Goal: Find specific page/section: Find specific page/section

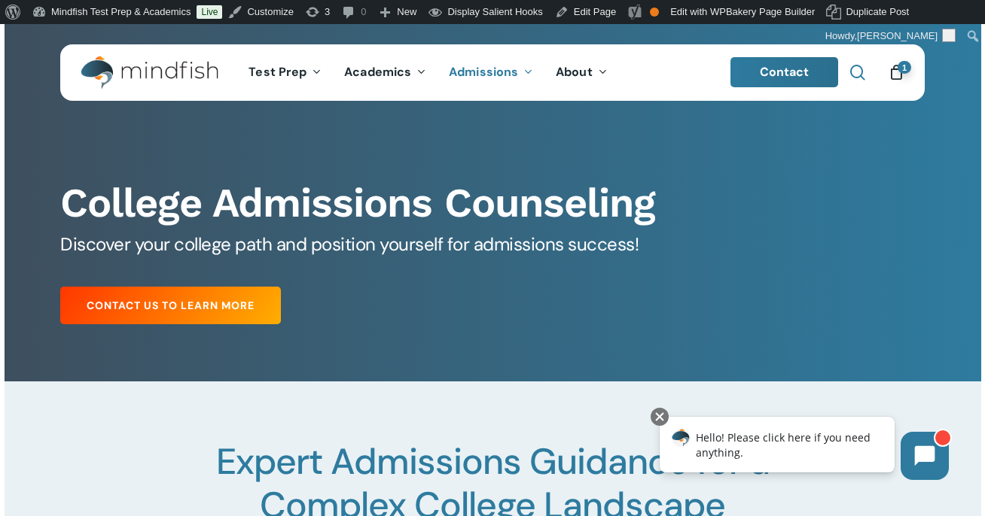
click at [858, 71] on span "Main Menu" at bounding box center [857, 72] width 15 height 15
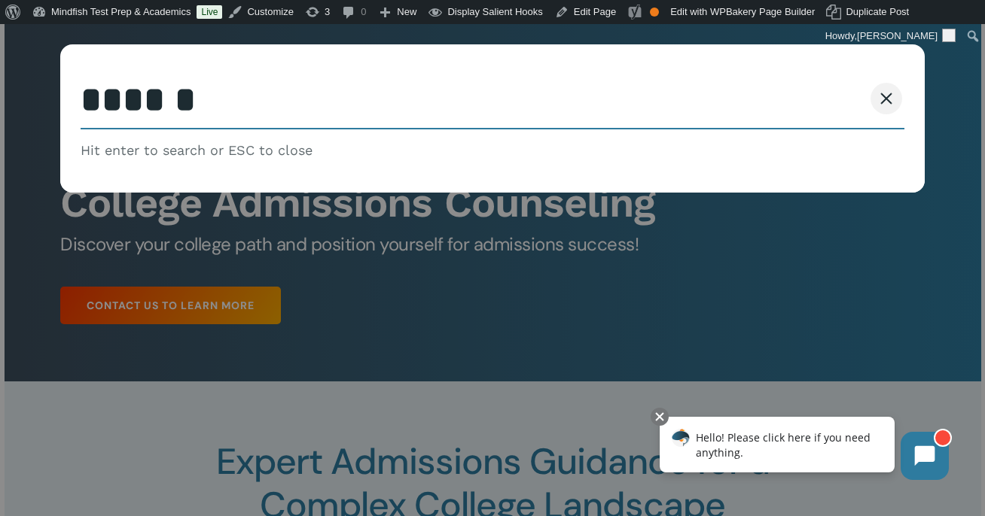
type input "******"
click at [794, 83] on button "Search" at bounding box center [828, 99] width 68 height 32
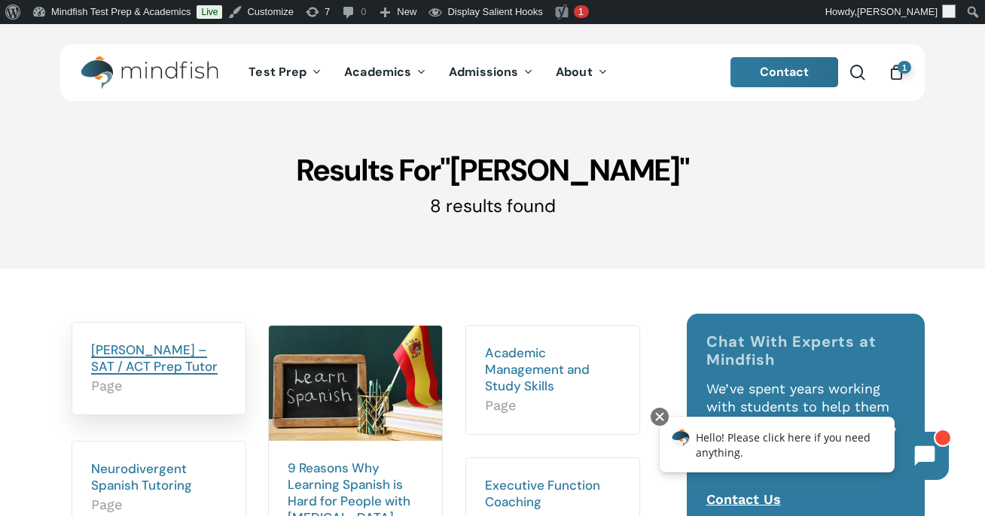
click at [138, 357] on link "[PERSON_NAME] – SAT / ACT Prep Tutor" at bounding box center [154, 358] width 126 height 33
